Goal: Navigation & Orientation: Find specific page/section

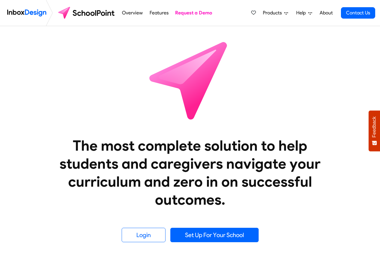
click at [132, 6] on li "Overview" at bounding box center [132, 13] width 27 height 26
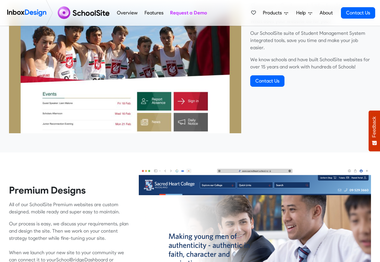
scroll to position [252, 0]
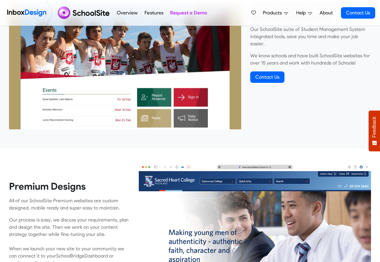
click at [121, 13] on link "Overview" at bounding box center [127, 13] width 24 height 12
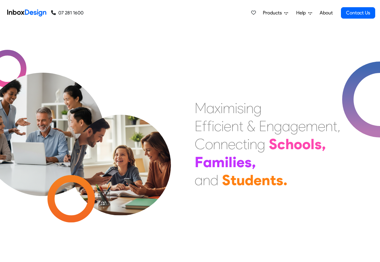
click at [319, 12] on link "About" at bounding box center [326, 13] width 17 height 12
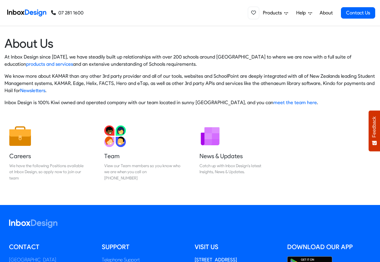
click at [253, 13] on icon at bounding box center [253, 12] width 5 height 5
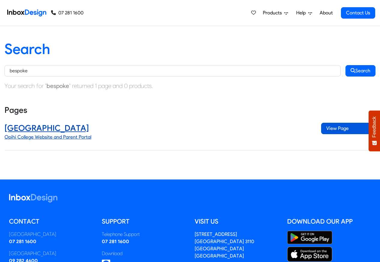
click at [334, 129] on span "View Page" at bounding box center [348, 128] width 54 height 11
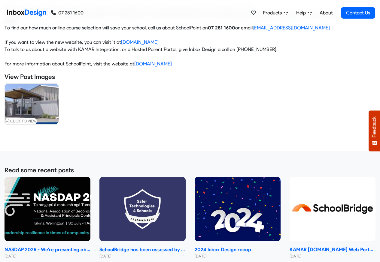
scroll to position [431, 0]
